Goal: Task Accomplishment & Management: Complete application form

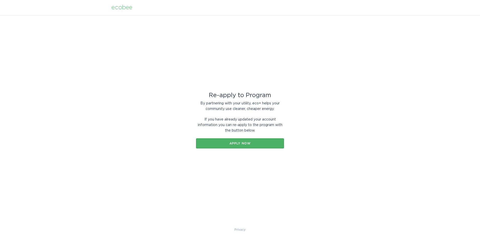
click at [241, 143] on div "Apply now" at bounding box center [240, 143] width 83 height 3
click at [244, 145] on button "Apply now" at bounding box center [240, 143] width 88 height 10
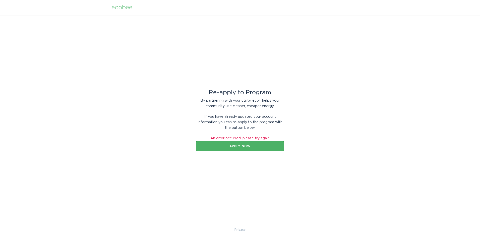
click at [244, 145] on div "Apply now" at bounding box center [240, 145] width 83 height 3
click at [241, 146] on div "Apply now" at bounding box center [240, 145] width 83 height 3
